Goal: Task Accomplishment & Management: Use online tool/utility

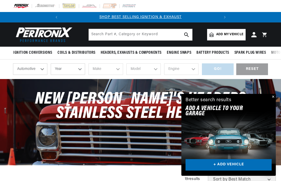
click at [228, 35] on span "Add my vehicle" at bounding box center [229, 34] width 27 height 5
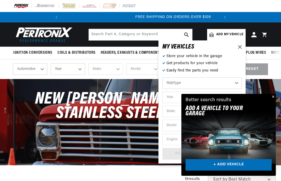
scroll to position [0, 158]
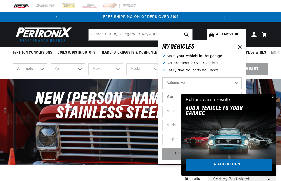
click at [274, 97] on button "Close" at bounding box center [273, 97] width 6 height 6
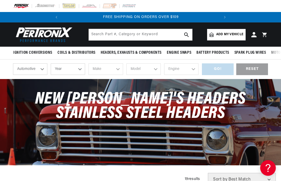
click at [230, 36] on span "Add my vehicle" at bounding box center [229, 34] width 27 height 5
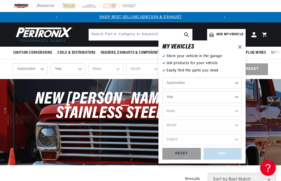
scroll to position [0, 0]
click at [214, 84] on select "Automotive Agricultural Industrial Marine Motorcycle" at bounding box center [202, 82] width 79 height 11
click at [195, 98] on select "Year [DATE] 2025 2024 2023 2022 2021 2020 2019 2018 2017 2016 2015 2014 2013 20…" at bounding box center [202, 96] width 79 height 11
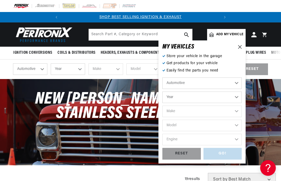
select select "1968"
click at [239, 110] on select "Make Alfa Romeo American Motors Aston [PERSON_NAME][GEOGRAPHIC_DATA] [PERSON_NA…" at bounding box center [202, 110] width 79 height 11
select select "Dodge"
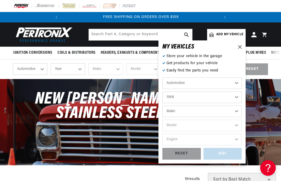
select select "Dodge"
click at [241, 124] on select "Model A100 Truck A108 Van Charger Coronet D100 Pickup D200 Pickup D300 Pickup D…" at bounding box center [202, 125] width 79 height 11
select select "Dart"
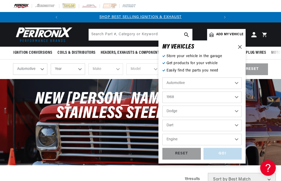
click at [240, 139] on select "Engine 3.2L 170cid / 2.8L 225cid / 3.7L 273cid / 4.5L 318cid / 5.2L 340cid / 5.…" at bounding box center [202, 139] width 79 height 11
select select "273cid-4.5L"
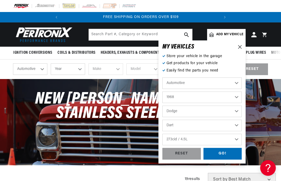
click at [239, 140] on select "3.2L 170cid / 2.8L 225cid / 3.7L 273cid / 4.5L 318cid / 5.2L 340cid / 5.6L 360c…" at bounding box center [202, 139] width 79 height 11
click at [240, 136] on select "3.2L 170cid / 2.8L 225cid / 3.7L 273cid / 4.5L 318cid / 5.2L 340cid / 5.6L 360c…" at bounding box center [202, 139] width 79 height 11
select select "383cid-6.3L"
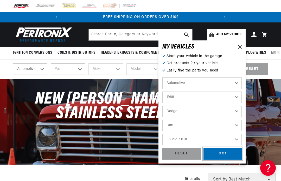
click at [227, 152] on div "GO!" at bounding box center [223, 154] width 39 height 12
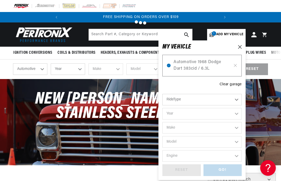
select select "1968"
select select "Dodge"
select select "Dart"
select select "383cid-6.3L"
